Goal: Task Accomplishment & Management: Manage account settings

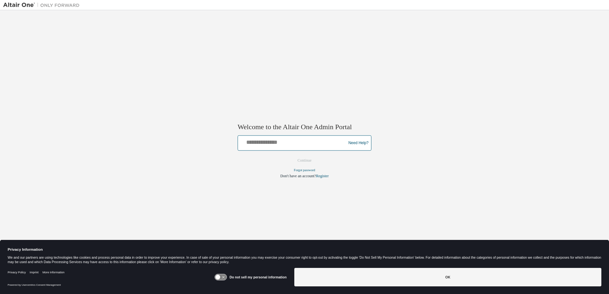
click at [271, 146] on input "text" at bounding box center [293, 141] width 105 height 9
click at [270, 140] on input "text" at bounding box center [293, 141] width 105 height 9
type input "**********"
click at [291, 156] on button "Continue" at bounding box center [304, 161] width 27 height 10
click at [268, 146] on div at bounding box center [293, 143] width 105 height 12
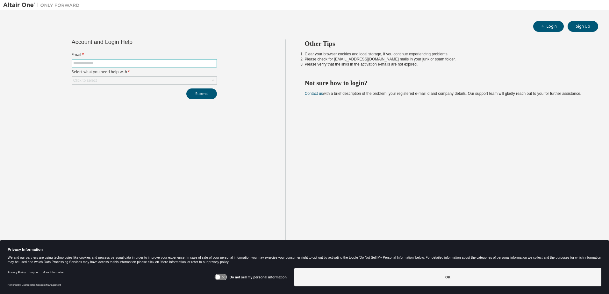
click at [109, 63] on input "text" at bounding box center [144, 63] width 142 height 5
type input "**********"
click at [96, 137] on div "**********" at bounding box center [144, 153] width 282 height 226
click at [141, 79] on div "Click to select" at bounding box center [144, 81] width 145 height 8
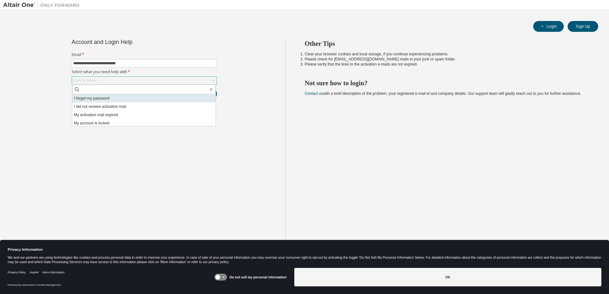
click at [107, 96] on li "I forgot my password" at bounding box center [143, 98] width 143 height 8
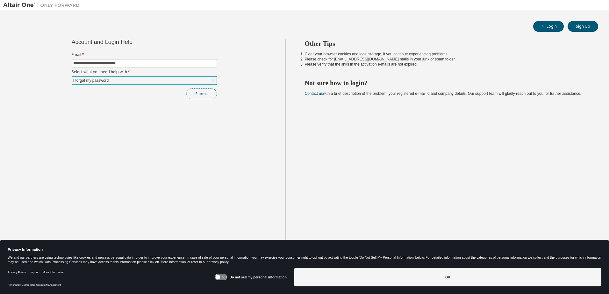
click at [203, 94] on button "Submit" at bounding box center [201, 94] width 31 height 11
click at [207, 95] on button "Submit" at bounding box center [201, 94] width 31 height 11
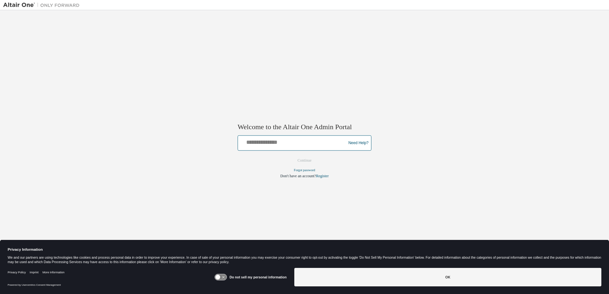
click at [289, 144] on input "text" at bounding box center [293, 141] width 105 height 9
type input "**********"
click at [310, 163] on button "Continue" at bounding box center [304, 161] width 27 height 10
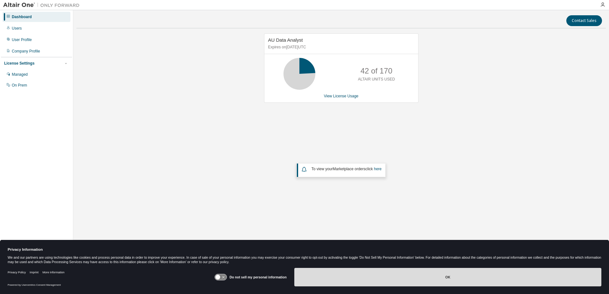
click at [369, 275] on button "OK" at bounding box center [447, 277] width 307 height 18
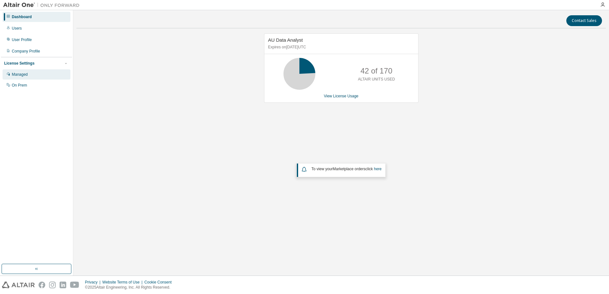
click at [26, 76] on div "Managed" at bounding box center [20, 74] width 16 height 5
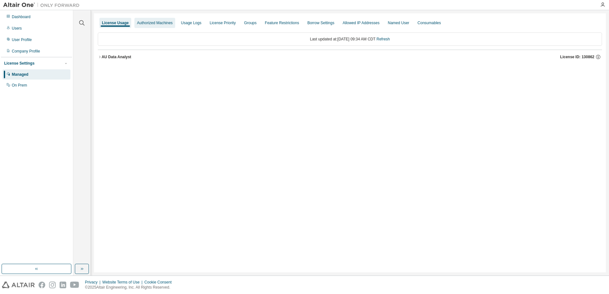
click at [157, 22] on div "Authorized Machines" at bounding box center [155, 22] width 36 height 5
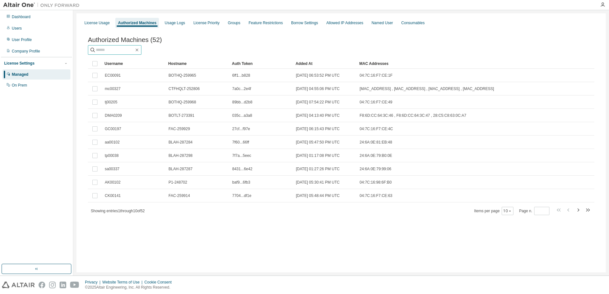
click at [109, 51] on input "text" at bounding box center [115, 50] width 38 height 6
type input "******"
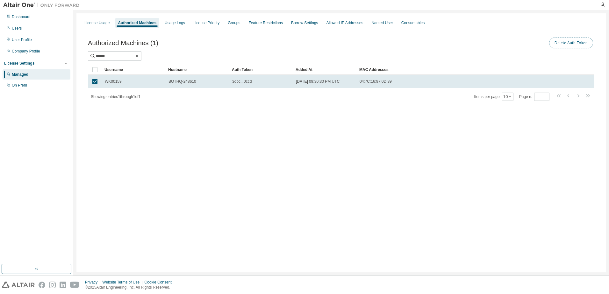
click at [567, 45] on button "Delete Auth Token" at bounding box center [571, 43] width 44 height 11
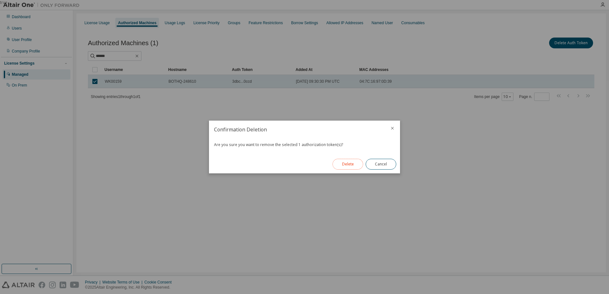
click at [349, 165] on button "Delete" at bounding box center [348, 164] width 31 height 11
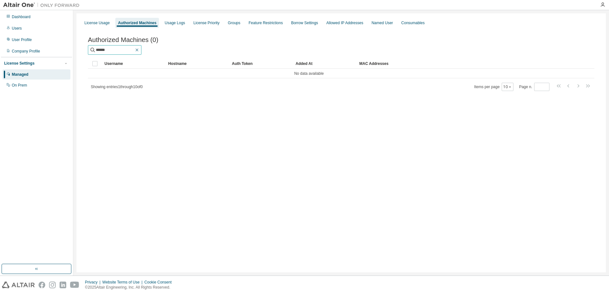
click at [140, 49] on icon "button" at bounding box center [136, 49] width 5 height 5
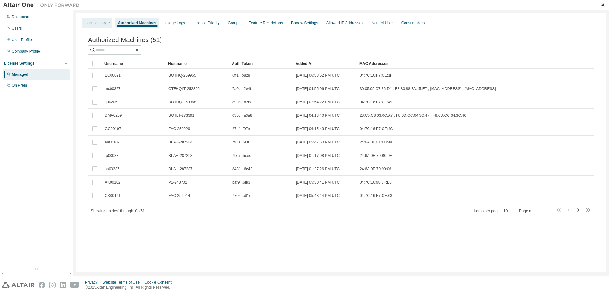
click at [100, 23] on div "License Usage" at bounding box center [96, 22] width 25 height 5
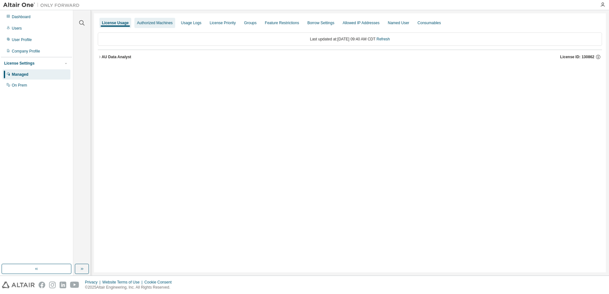
click at [149, 23] on div "Authorized Machines" at bounding box center [155, 22] width 36 height 5
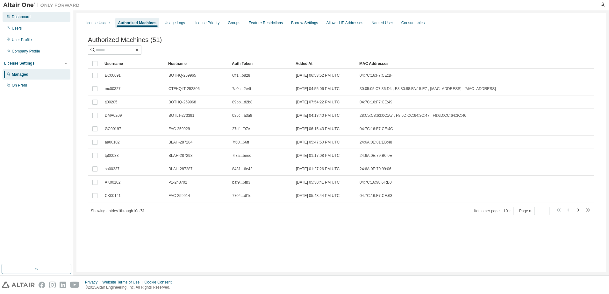
click at [24, 17] on div "Dashboard" at bounding box center [21, 16] width 19 height 5
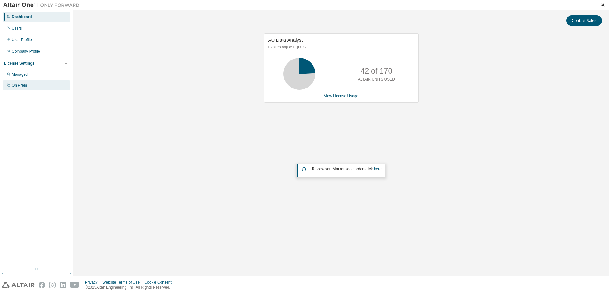
click at [24, 85] on div "On Prem" at bounding box center [19, 85] width 15 height 5
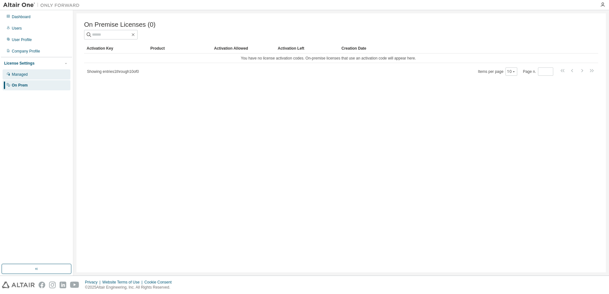
click at [24, 76] on div "Managed" at bounding box center [20, 74] width 16 height 5
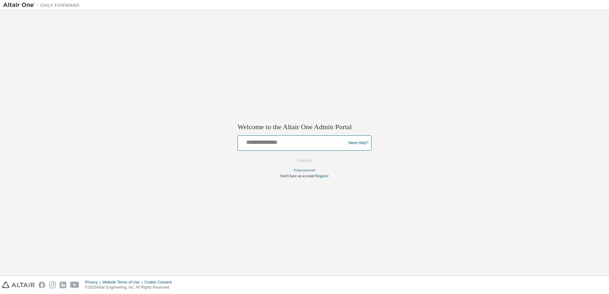
click at [297, 143] on input "text" at bounding box center [293, 141] width 105 height 9
type input "**********"
click at [310, 161] on button "Continue" at bounding box center [304, 161] width 27 height 10
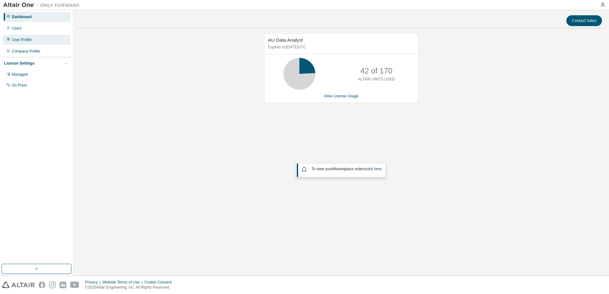
click at [27, 40] on div "User Profile" at bounding box center [22, 39] width 20 height 5
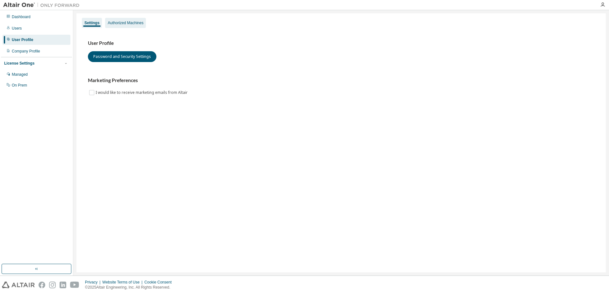
click at [137, 22] on div "Authorized Machines" at bounding box center [126, 22] width 36 height 5
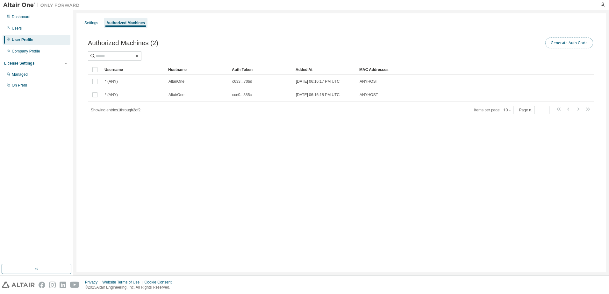
click at [571, 43] on button "Generate Auth Code" at bounding box center [569, 43] width 48 height 11
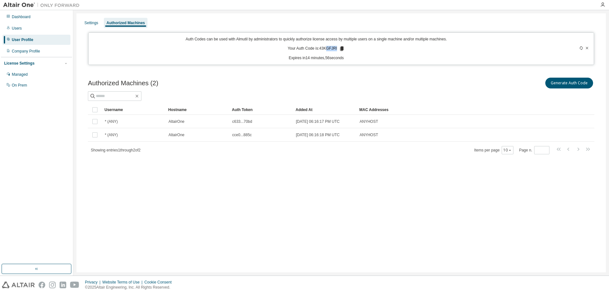
drag, startPoint x: 335, startPoint y: 49, endPoint x: 327, endPoint y: 50, distance: 8.3
click at [327, 50] on p "Your Auth Code is: 43KGFJRI" at bounding box center [316, 49] width 57 height 6
click at [341, 49] on icon at bounding box center [342, 49] width 4 height 4
click at [26, 74] on div "Managed" at bounding box center [20, 74] width 16 height 5
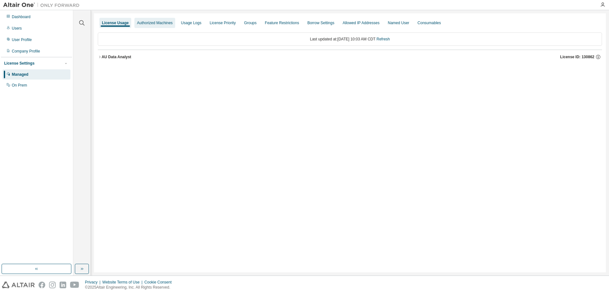
click at [154, 22] on div "Authorized Machines" at bounding box center [155, 22] width 36 height 5
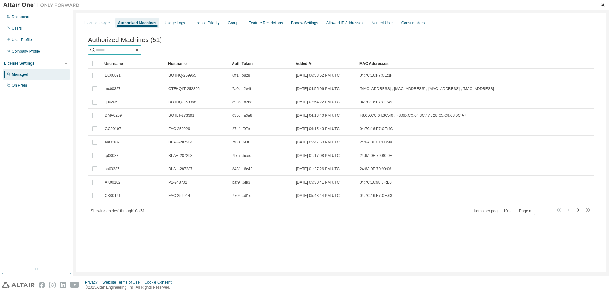
click at [111, 52] on input "text" at bounding box center [115, 50] width 38 height 6
type input "******"
click at [118, 50] on input "text" at bounding box center [115, 50] width 38 height 6
type input "******"
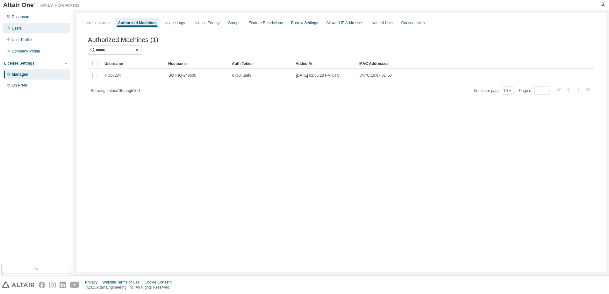
click at [23, 29] on div "Users" at bounding box center [37, 28] width 68 height 10
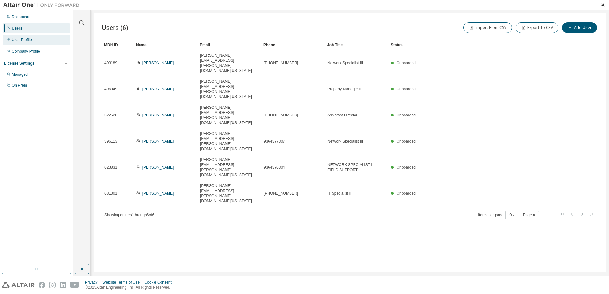
click at [32, 41] on div "User Profile" at bounding box center [37, 40] width 68 height 10
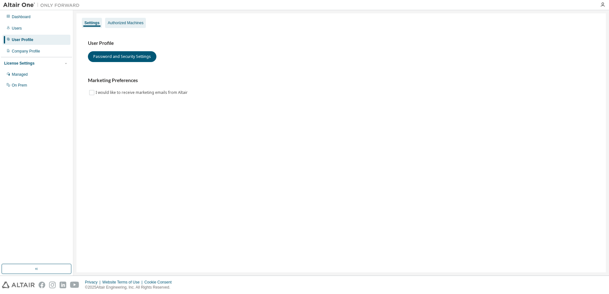
click at [126, 22] on div "Authorized Machines" at bounding box center [126, 22] width 36 height 5
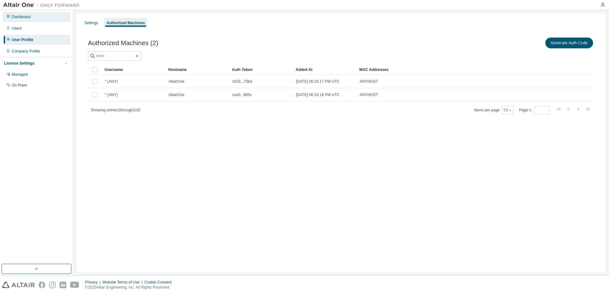
click at [25, 18] on div "Dashboard" at bounding box center [21, 16] width 19 height 5
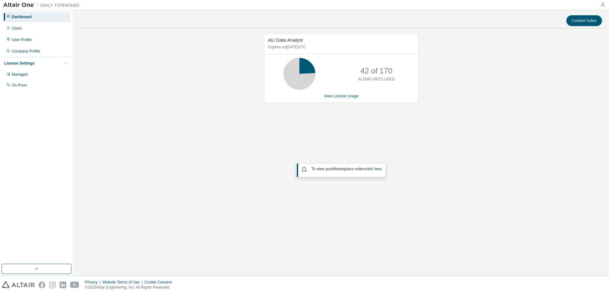
click at [603, 4] on icon "button" at bounding box center [602, 4] width 5 height 5
